Goal: Transaction & Acquisition: Purchase product/service

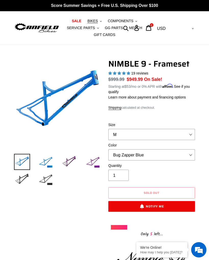
select select "M"
select select "highest-rating"
click at [78, 20] on span "SALE" at bounding box center [76, 21] width 9 height 4
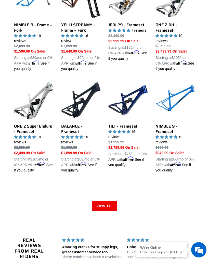
scroll to position [640, 0]
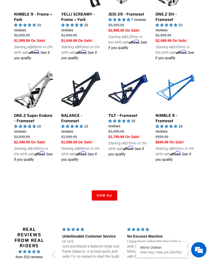
click at [103, 190] on link "View all" at bounding box center [105, 195] width 26 height 10
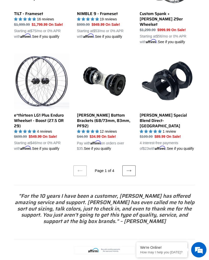
scroll to position [824, 0]
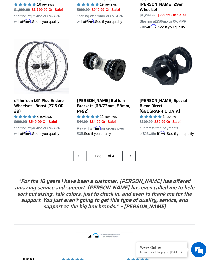
click at [129, 153] on icon at bounding box center [129, 155] width 5 height 5
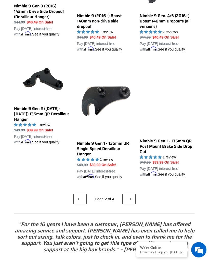
scroll to position [867, 0]
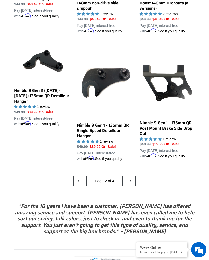
click at [128, 178] on icon at bounding box center [129, 180] width 5 height 5
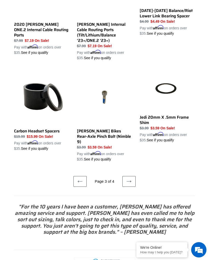
scroll to position [812, 0]
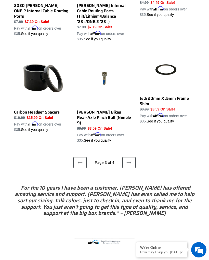
click at [132, 157] on link "Next page" at bounding box center [128, 162] width 13 height 11
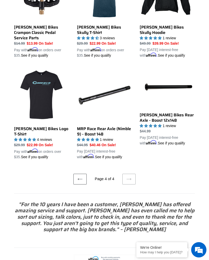
scroll to position [762, 0]
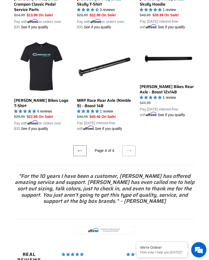
click at [83, 145] on link "Previous page" at bounding box center [79, 150] width 13 height 11
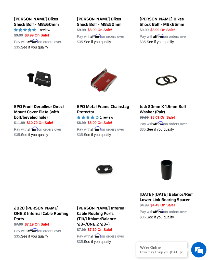
scroll to position [884, 0]
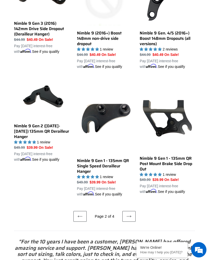
scroll to position [847, 0]
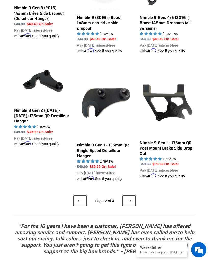
click at [81, 195] on link "Previous page" at bounding box center [79, 200] width 13 height 11
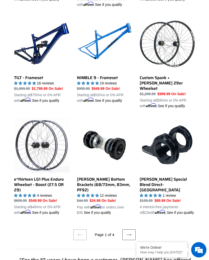
scroll to position [742, 0]
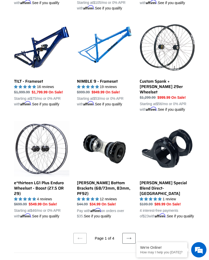
click at [48, 178] on link "e*thirteen LG1 Plus Enduro Wheelset - Boost (27.5 OR 29)" at bounding box center [41, 170] width 55 height 98
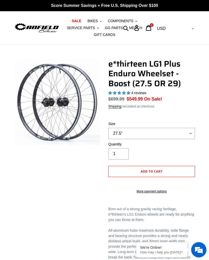
select select "highest-rating"
click at [184, 133] on select "27.5" 29"" at bounding box center [151, 133] width 87 height 11
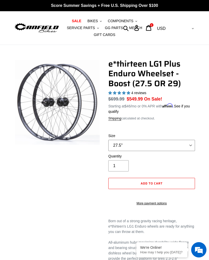
select select "29""
